Goal: Task Accomplishment & Management: Manage account settings

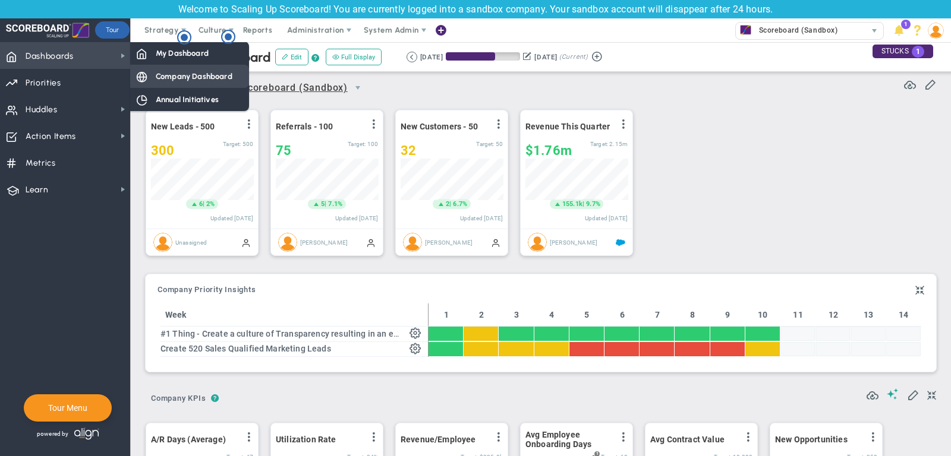
click at [168, 71] on span "Company Dashboard" at bounding box center [194, 76] width 77 height 11
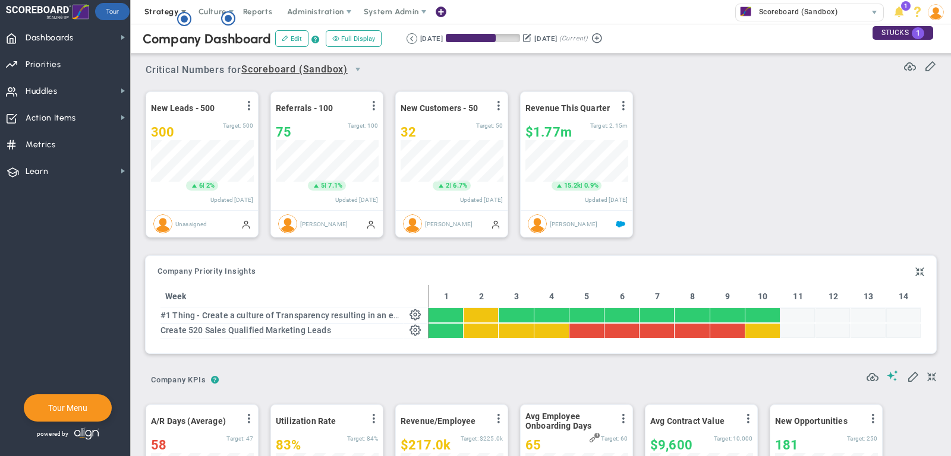
click at [147, 17] on span "Strategy" at bounding box center [162, 12] width 54 height 24
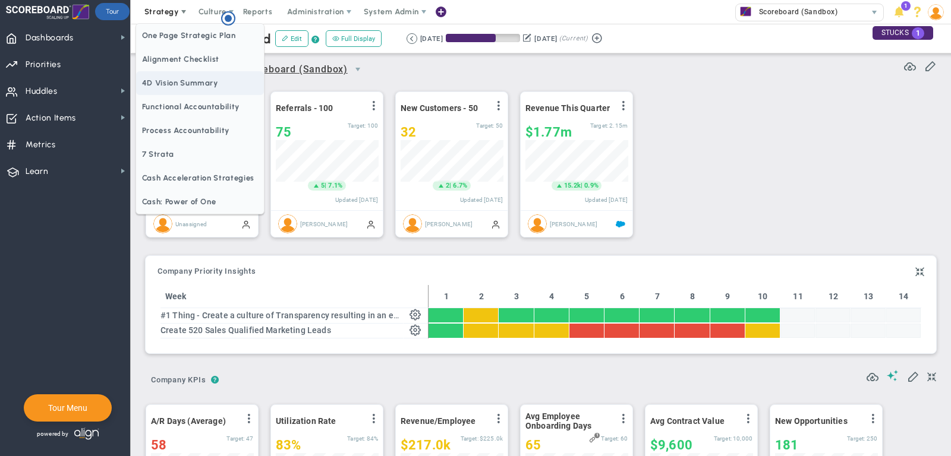
click at [162, 78] on span "4D Vision Summary" at bounding box center [200, 83] width 128 height 24
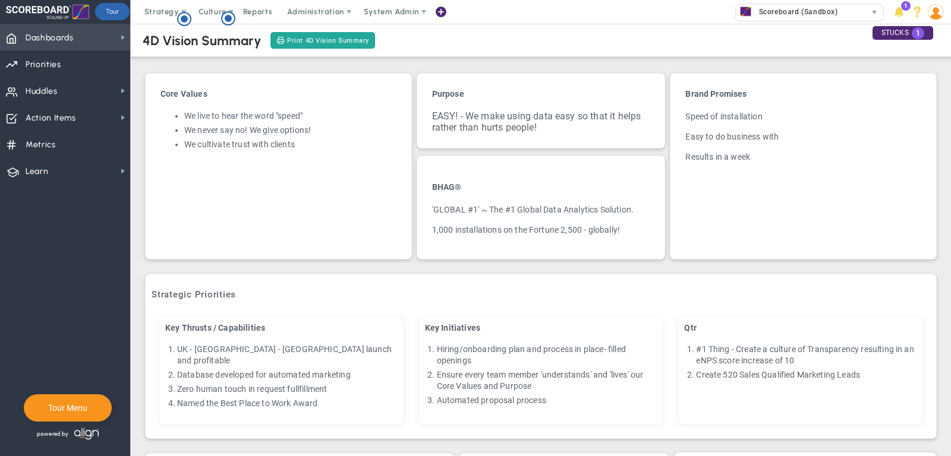
click at [76, 36] on span "Dashboards Dashboards" at bounding box center [65, 37] width 130 height 27
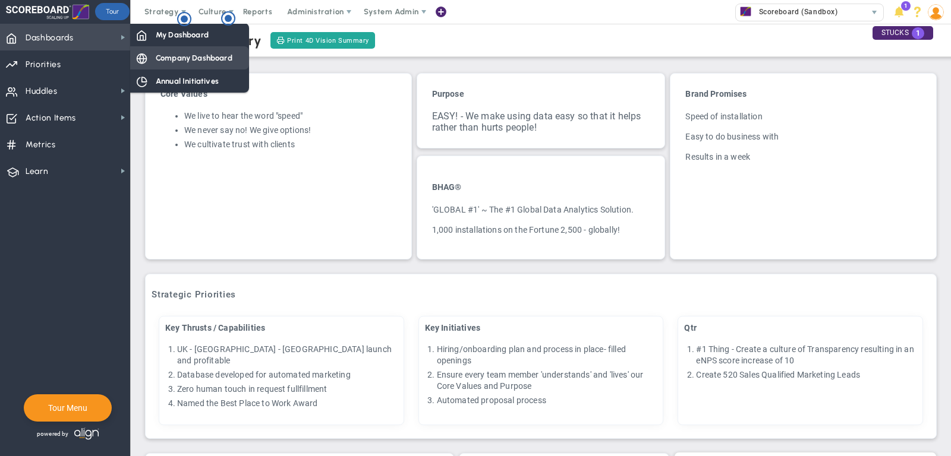
click at [173, 58] on span "Company Dashboard" at bounding box center [194, 57] width 77 height 11
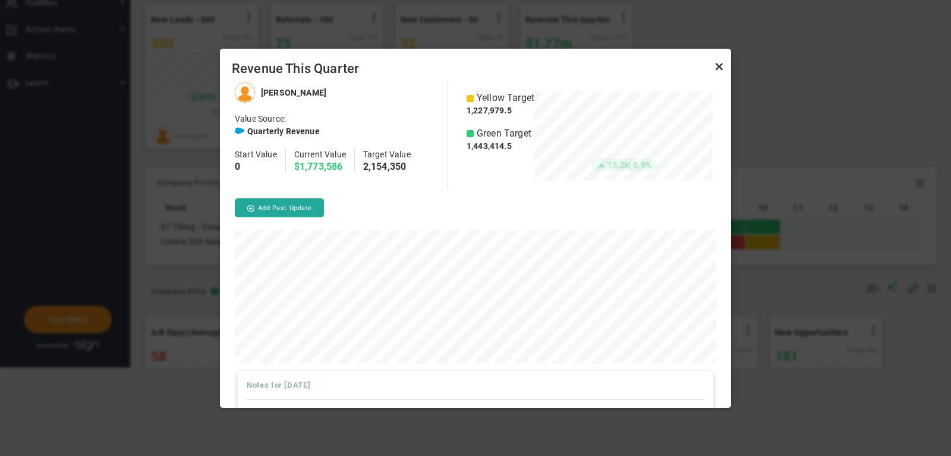
click at [718, 66] on link "Close" at bounding box center [719, 66] width 14 height 14
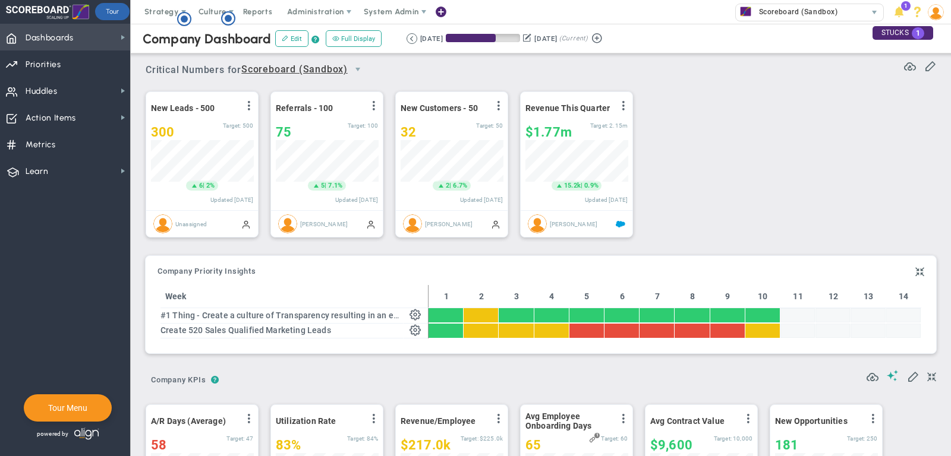
click at [96, 43] on span "Dashboards Dashboards" at bounding box center [65, 37] width 130 height 27
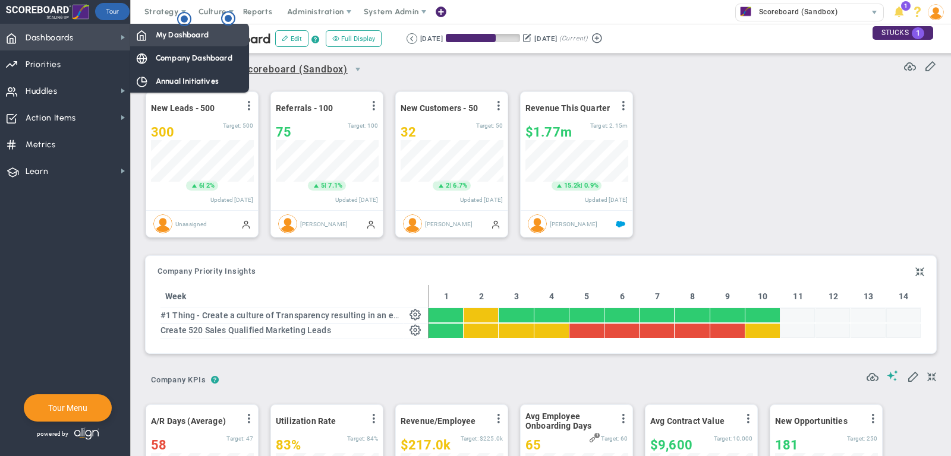
click at [162, 37] on span "My Dashboard" at bounding box center [182, 34] width 53 height 11
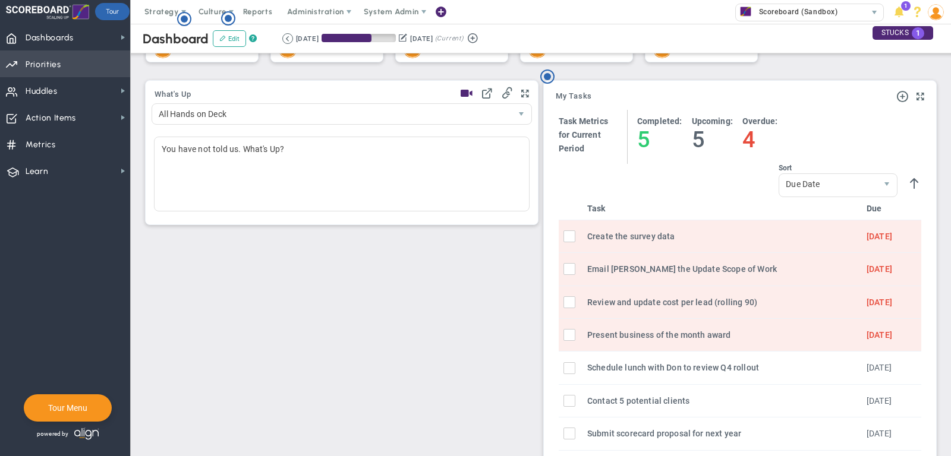
click at [67, 55] on span "Priorities Projects OKR Tree Priorities Projects OKRs" at bounding box center [65, 64] width 130 height 27
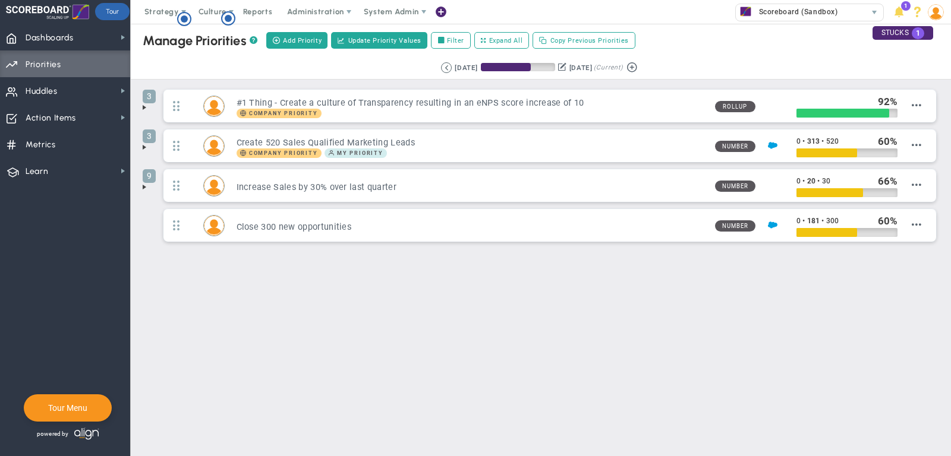
click at [142, 107] on span at bounding box center [145, 108] width 10 height 10
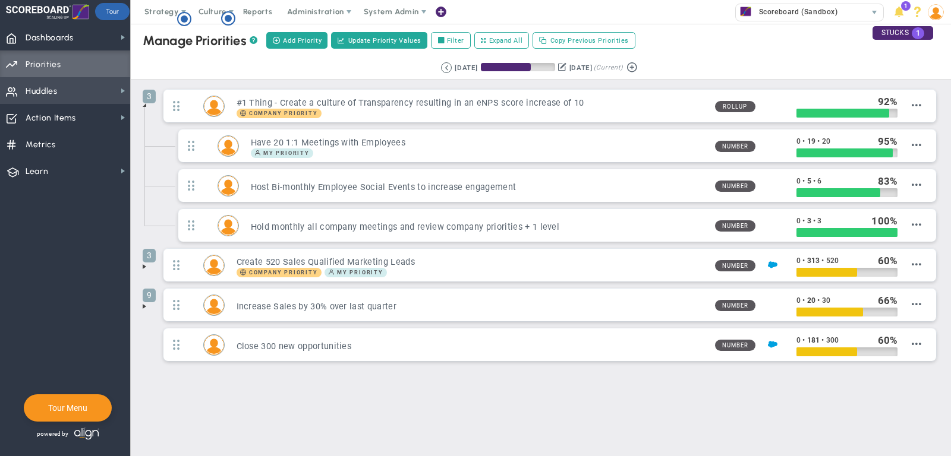
click at [106, 97] on span "Huddles Huddles" at bounding box center [65, 90] width 130 height 27
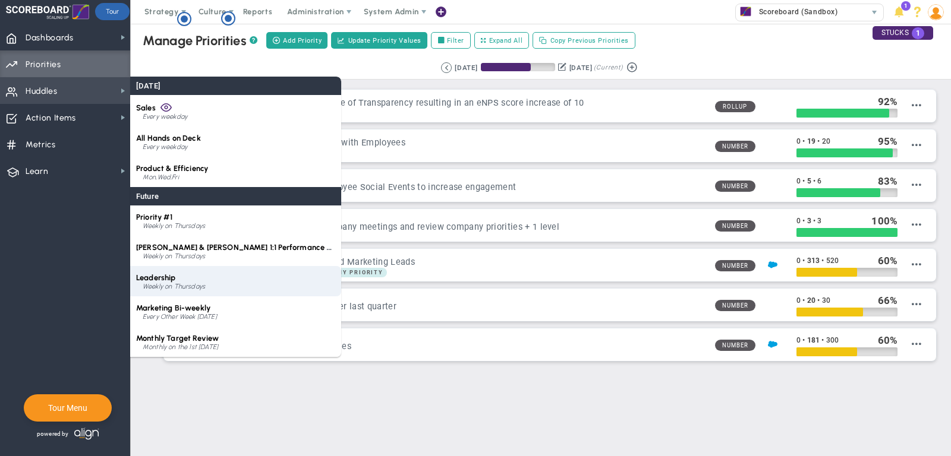
click at [197, 289] on div "Weekly on Thursdays" at bounding box center [239, 286] width 193 height 7
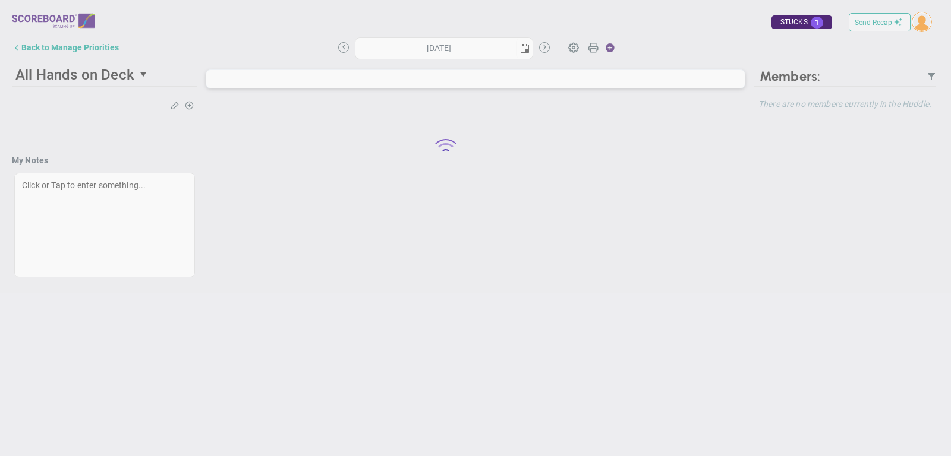
type input "Thursday, September 25, 2025"
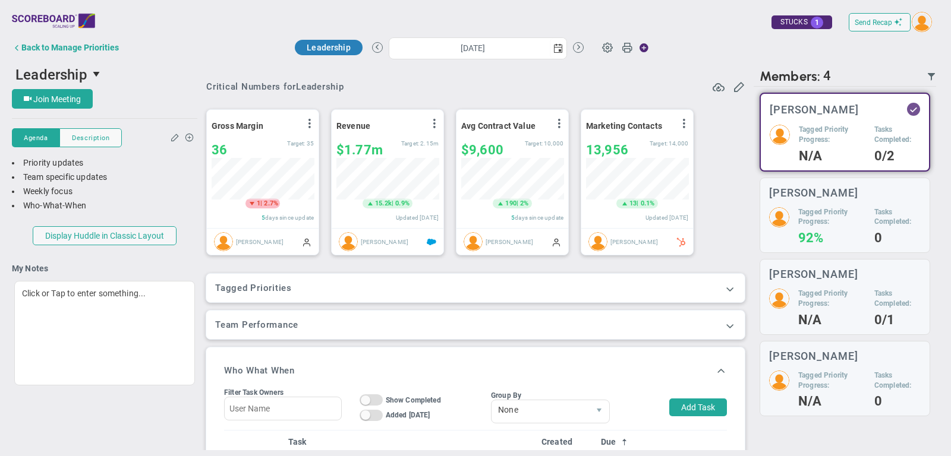
scroll to position [42, 102]
click at [727, 284] on span at bounding box center [730, 289] width 12 height 12
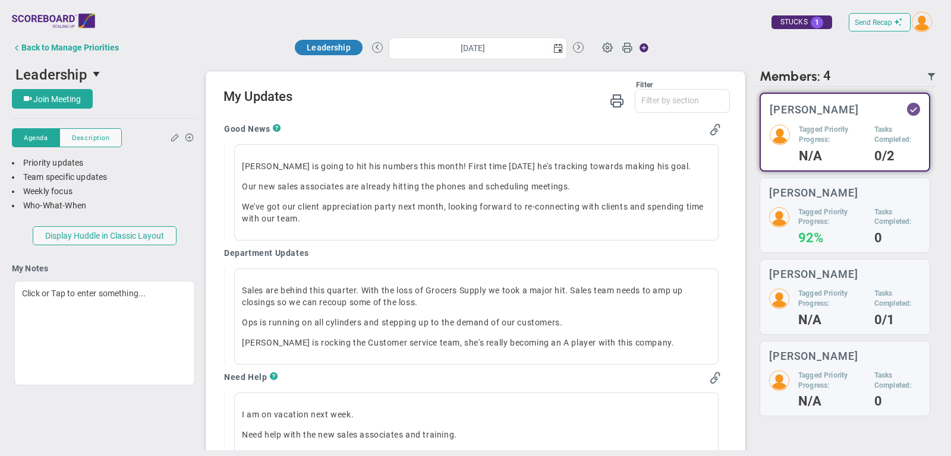
scroll to position [747, 0]
click at [561, 48] on span "select" at bounding box center [558, 48] width 10 height 10
click at [554, 116] on div "Good News ? Mark is going to hit his numbers this month! First time in 3 months…" at bounding box center [472, 433] width 515 height 635
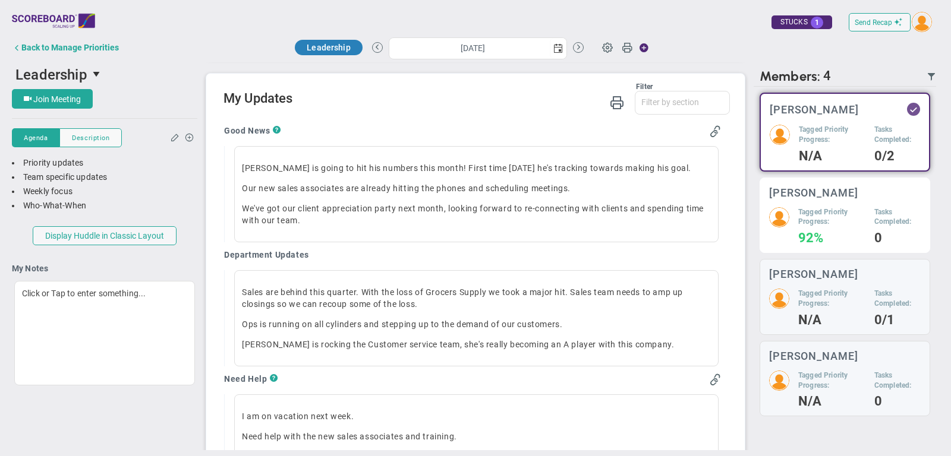
click at [862, 248] on div "Mark Collins Tagged Priority Progress: 92% Tasks Completed: 0" at bounding box center [844, 216] width 171 height 76
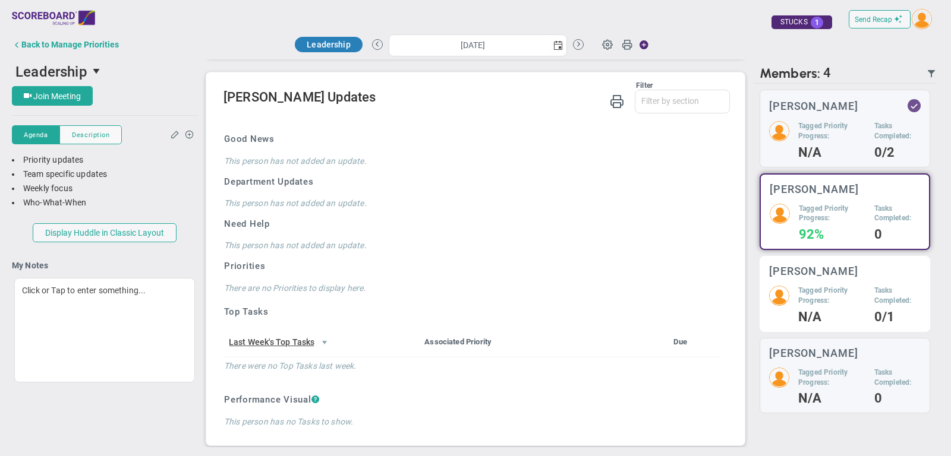
click at [835, 284] on div "Miguel Cabrera Tagged Priority Progress: N/A Tasks Completed: 0/1" at bounding box center [844, 294] width 171 height 76
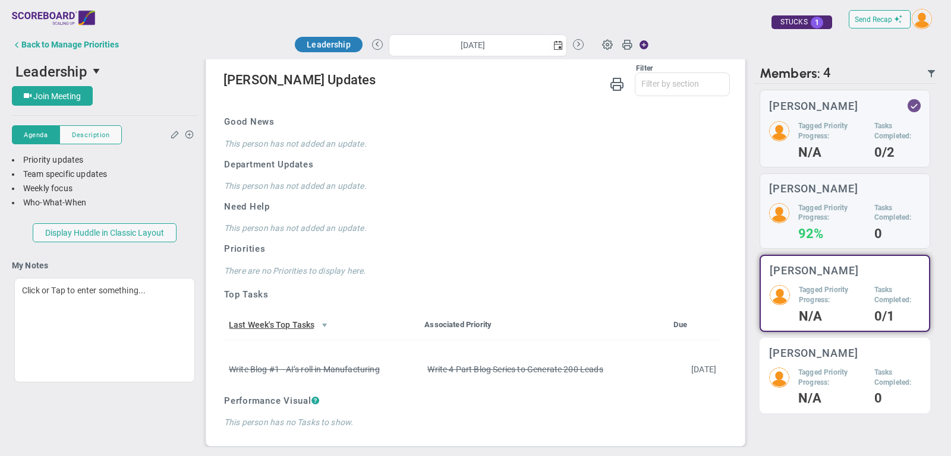
click at [835, 355] on h3 "[PERSON_NAME]" at bounding box center [813, 353] width 89 height 11
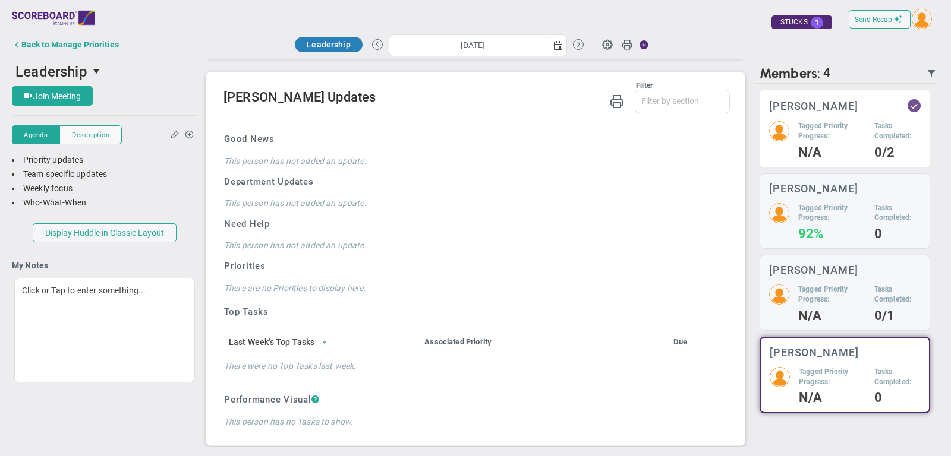
click at [832, 143] on div "Tagged Priority Progress: N/A" at bounding box center [831, 139] width 67 height 37
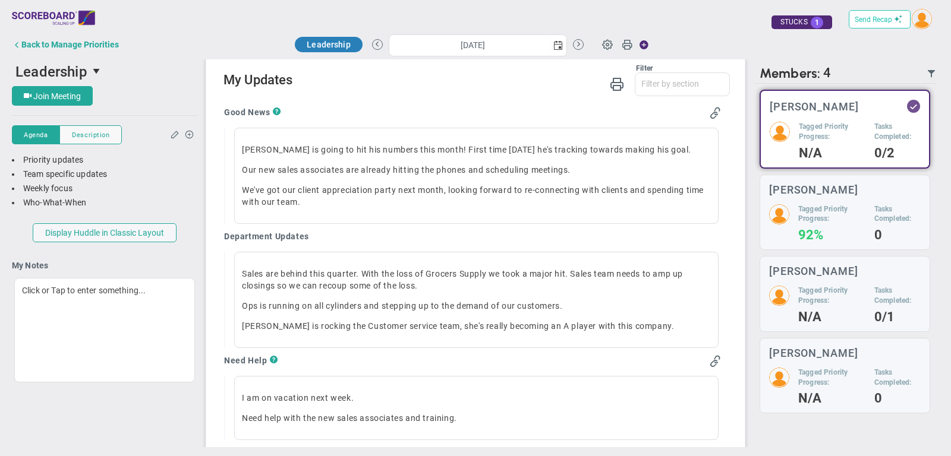
click at [882, 24] on button "Send Recap" at bounding box center [879, 19] width 62 height 18
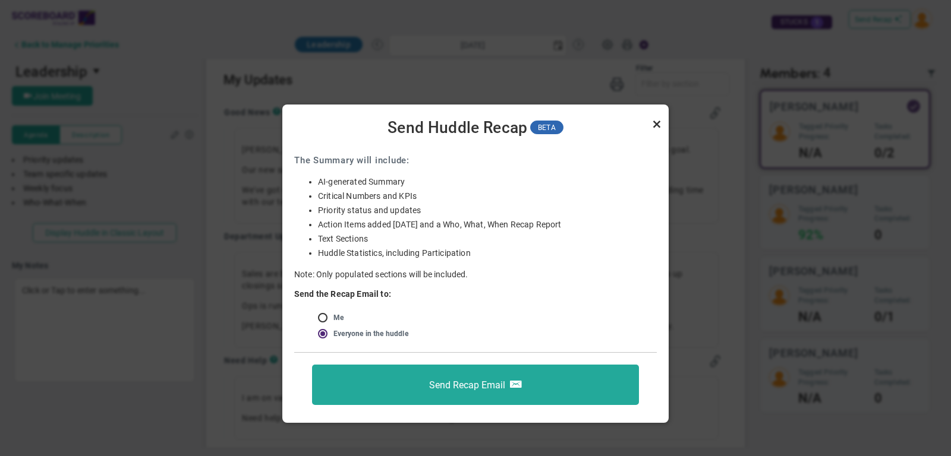
click at [655, 128] on link "Close" at bounding box center [656, 124] width 14 height 14
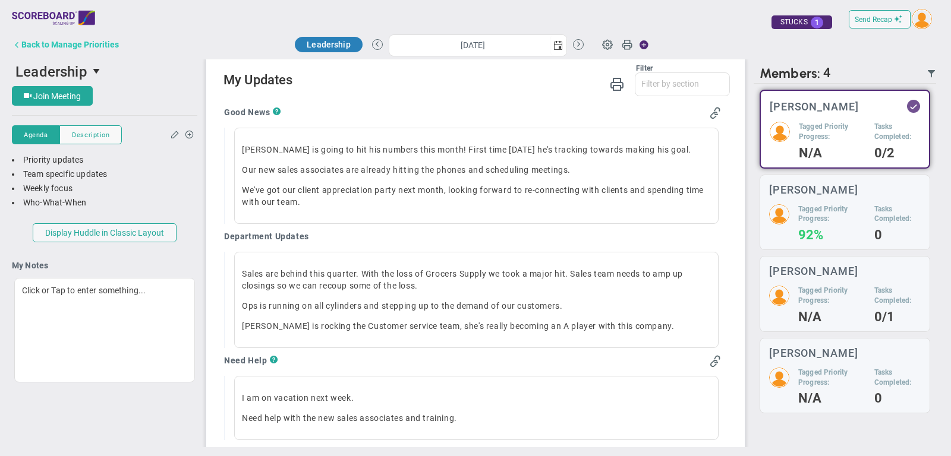
click at [96, 43] on div "Back to Manage Priorities" at bounding box center [69, 45] width 97 height 10
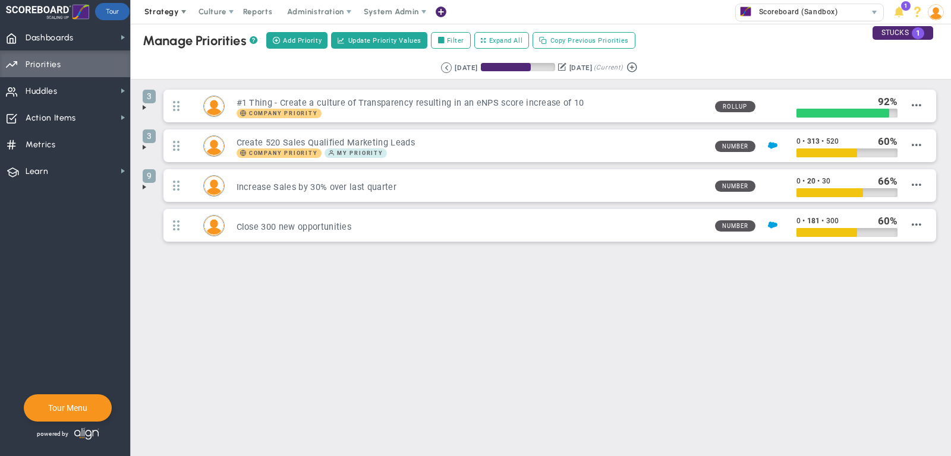
click at [154, 16] on span "Strategy" at bounding box center [161, 11] width 34 height 9
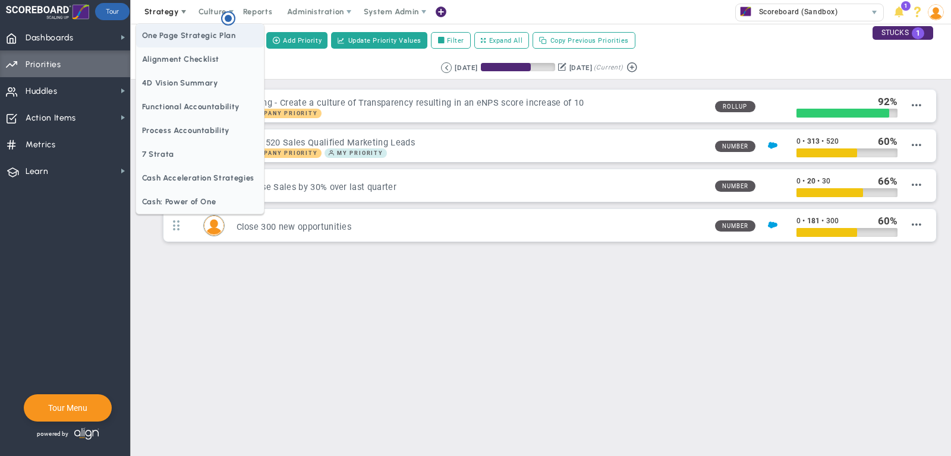
click at [164, 37] on span "One Page Strategic Plan" at bounding box center [200, 36] width 128 height 24
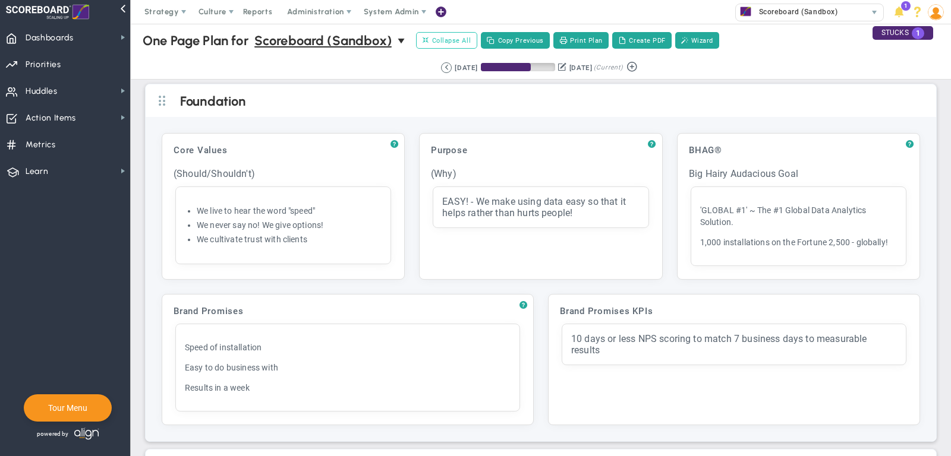
click at [436, 43] on span "Collapse All" at bounding box center [446, 40] width 48 height 11
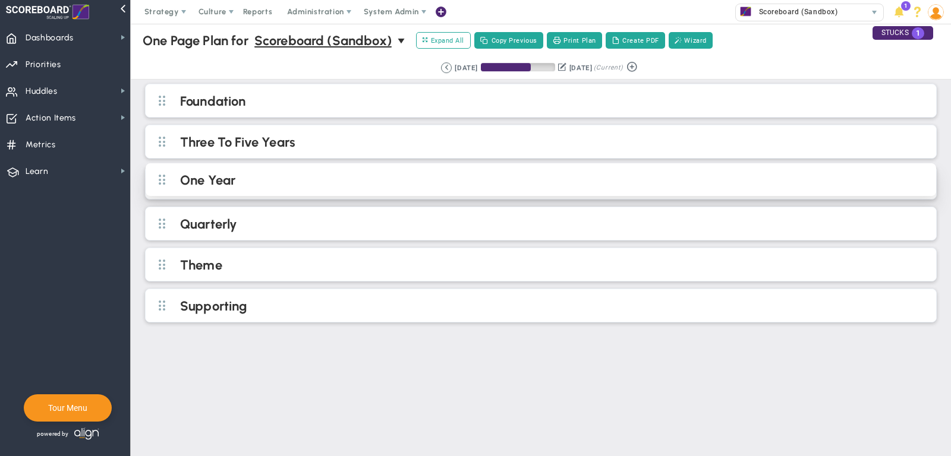
click at [361, 169] on div "One Year" at bounding box center [541, 179] width 790 height 33
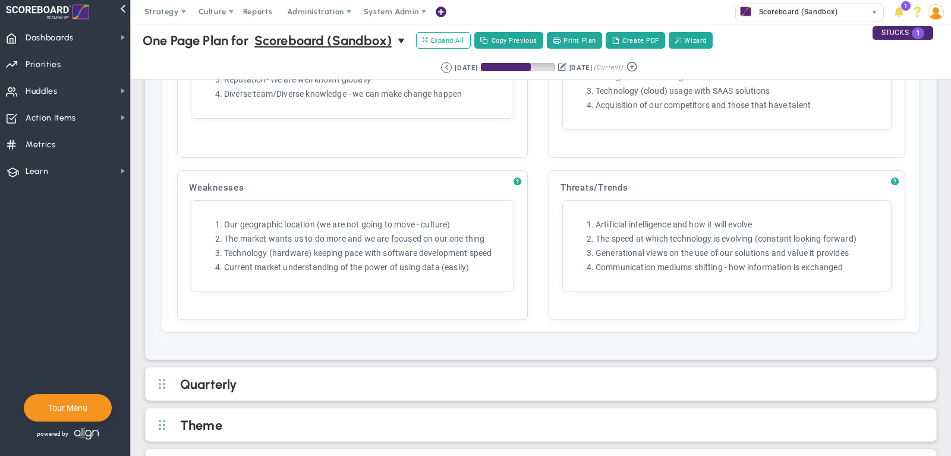
scroll to position [1115, 0]
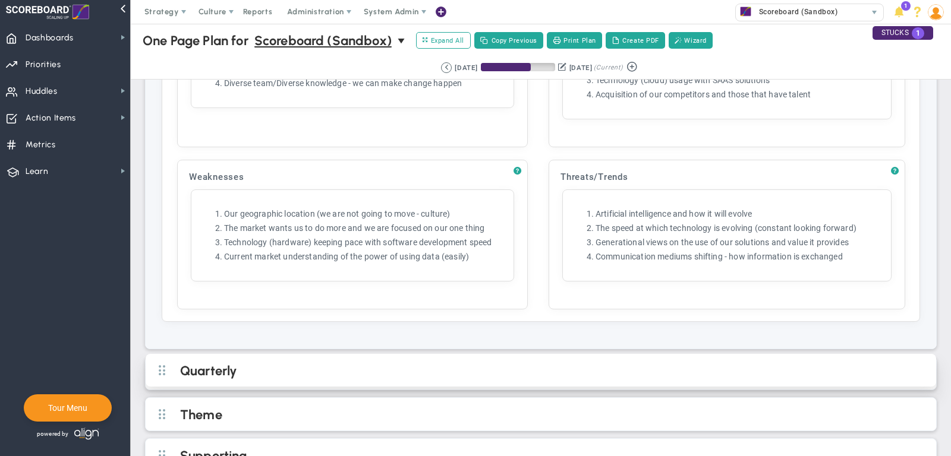
click at [378, 356] on div "Quarterly" at bounding box center [541, 370] width 790 height 33
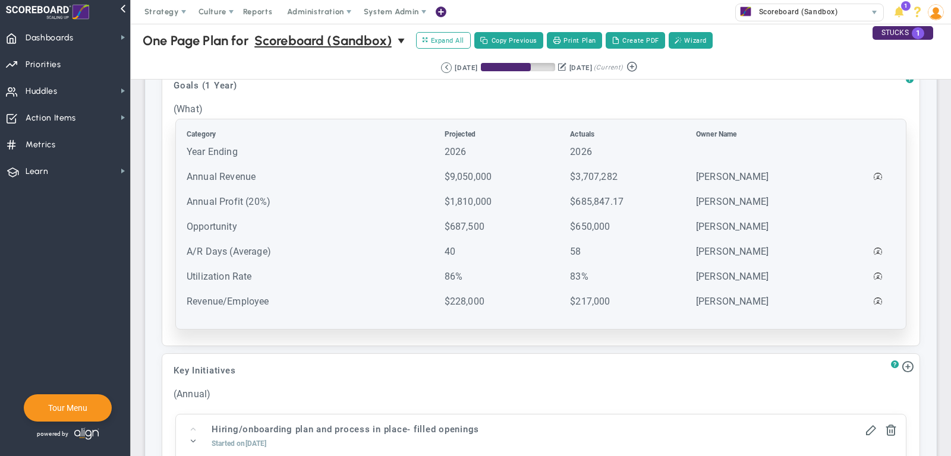
scroll to position [147, 0]
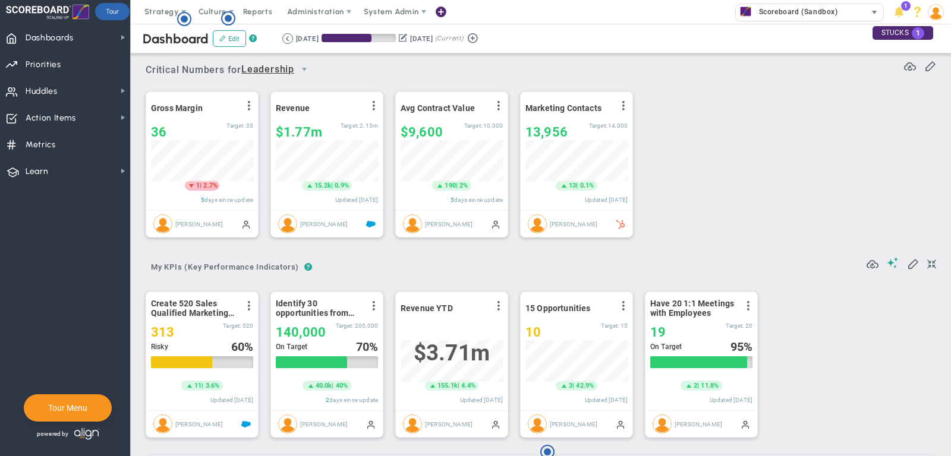
click at [818, 10] on span "Scoreboard (Sandbox)" at bounding box center [795, 11] width 85 height 15
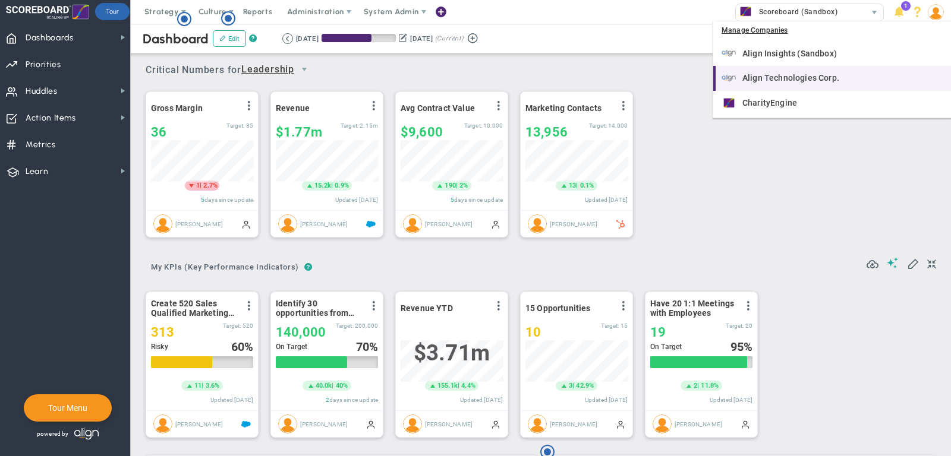
click at [818, 75] on span "Align Technologies Corp." at bounding box center [790, 78] width 97 height 8
